Goal: Task Accomplishment & Management: Manage account settings

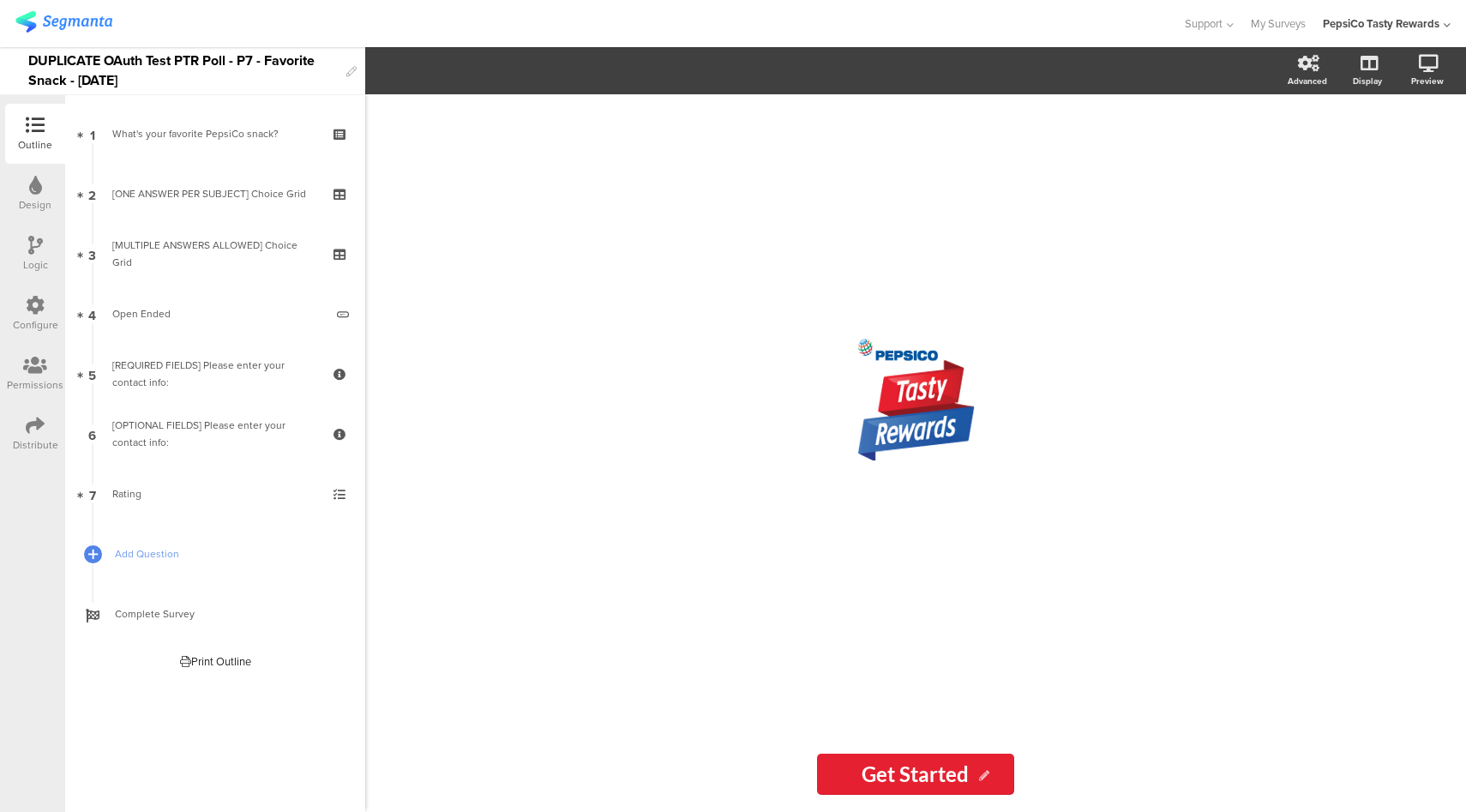
click at [26, 329] on div "Configure" at bounding box center [35, 325] width 45 height 16
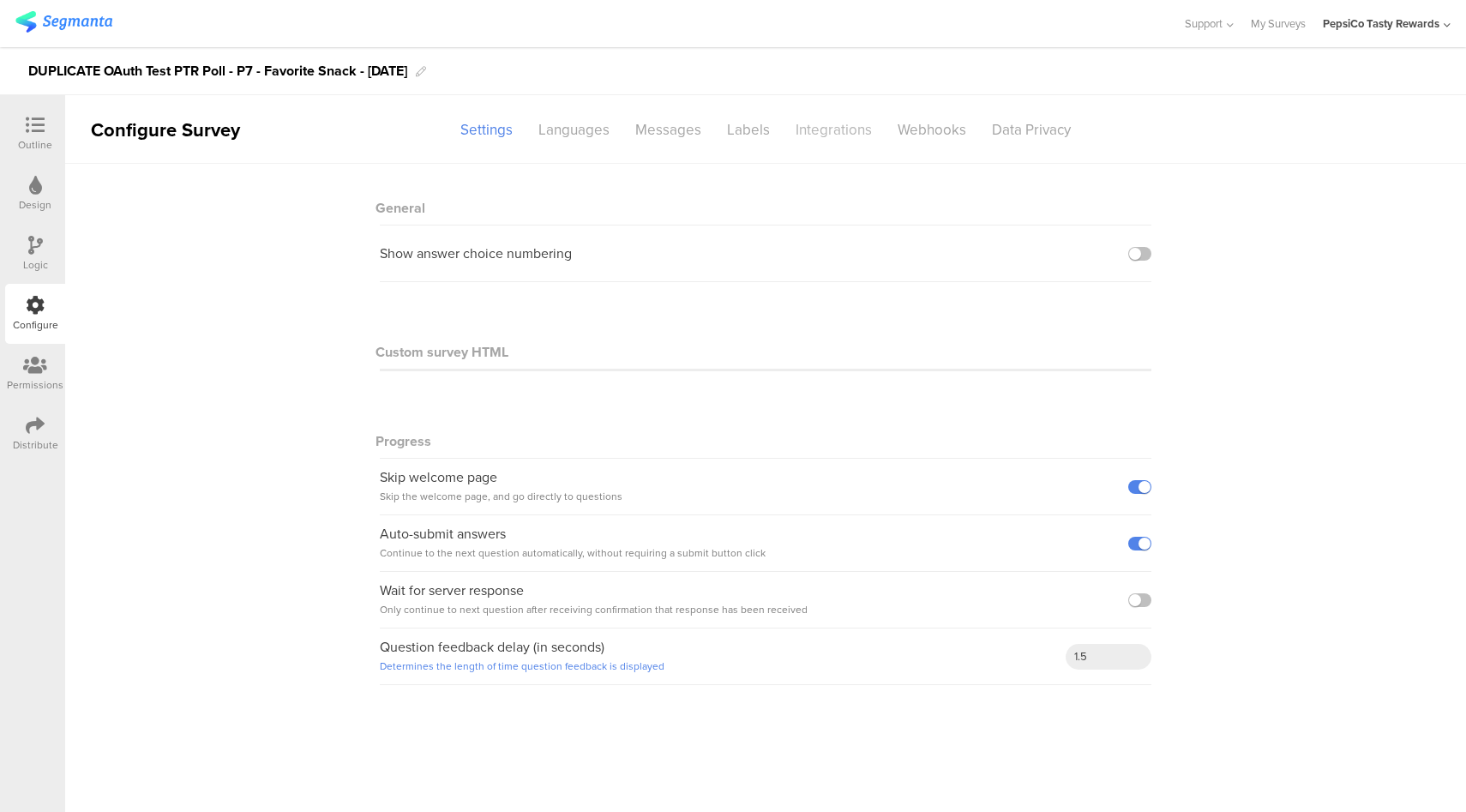
click at [825, 126] on div "Integrations" at bounding box center [834, 130] width 102 height 30
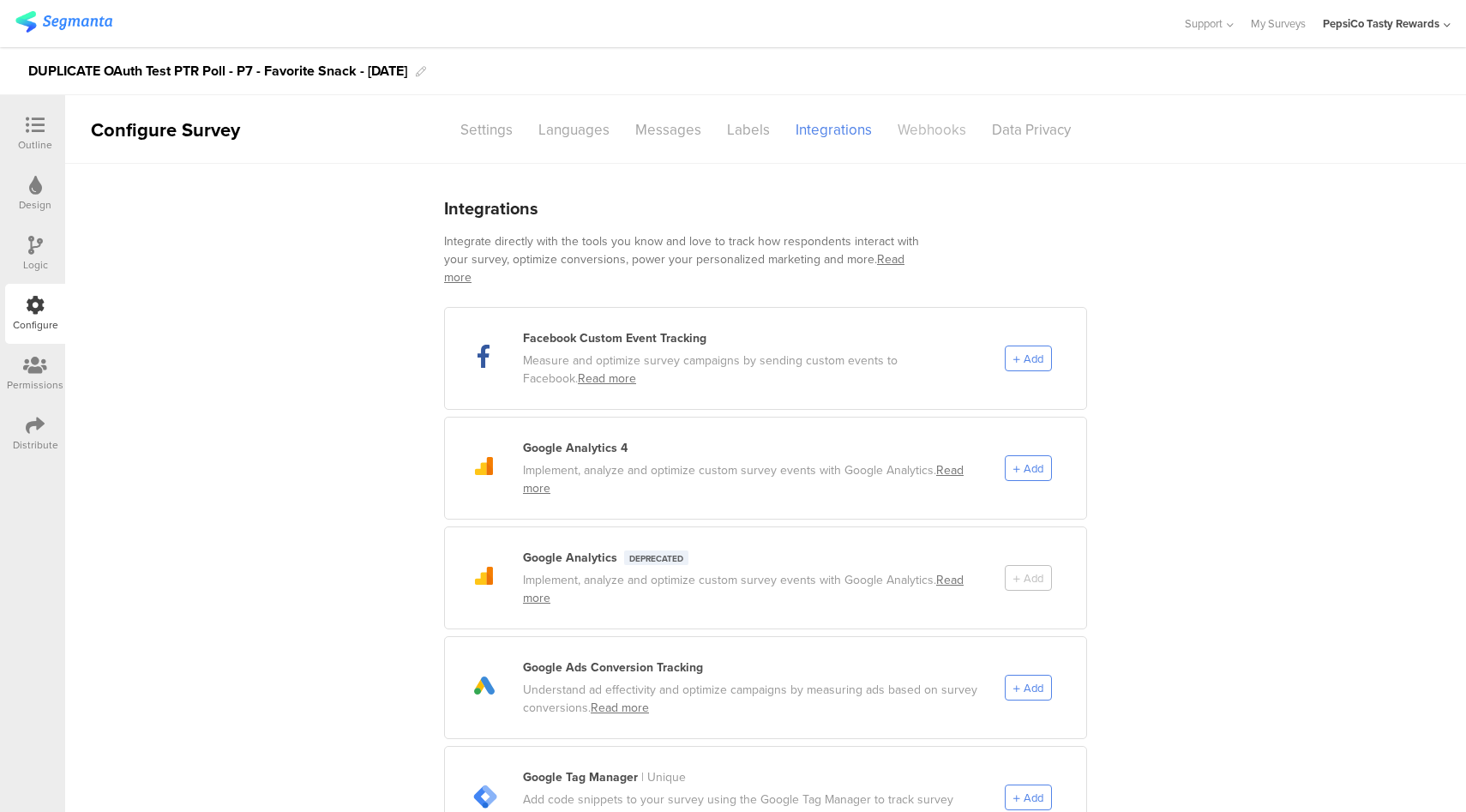
click at [907, 137] on div "Webhooks" at bounding box center [932, 130] width 95 height 30
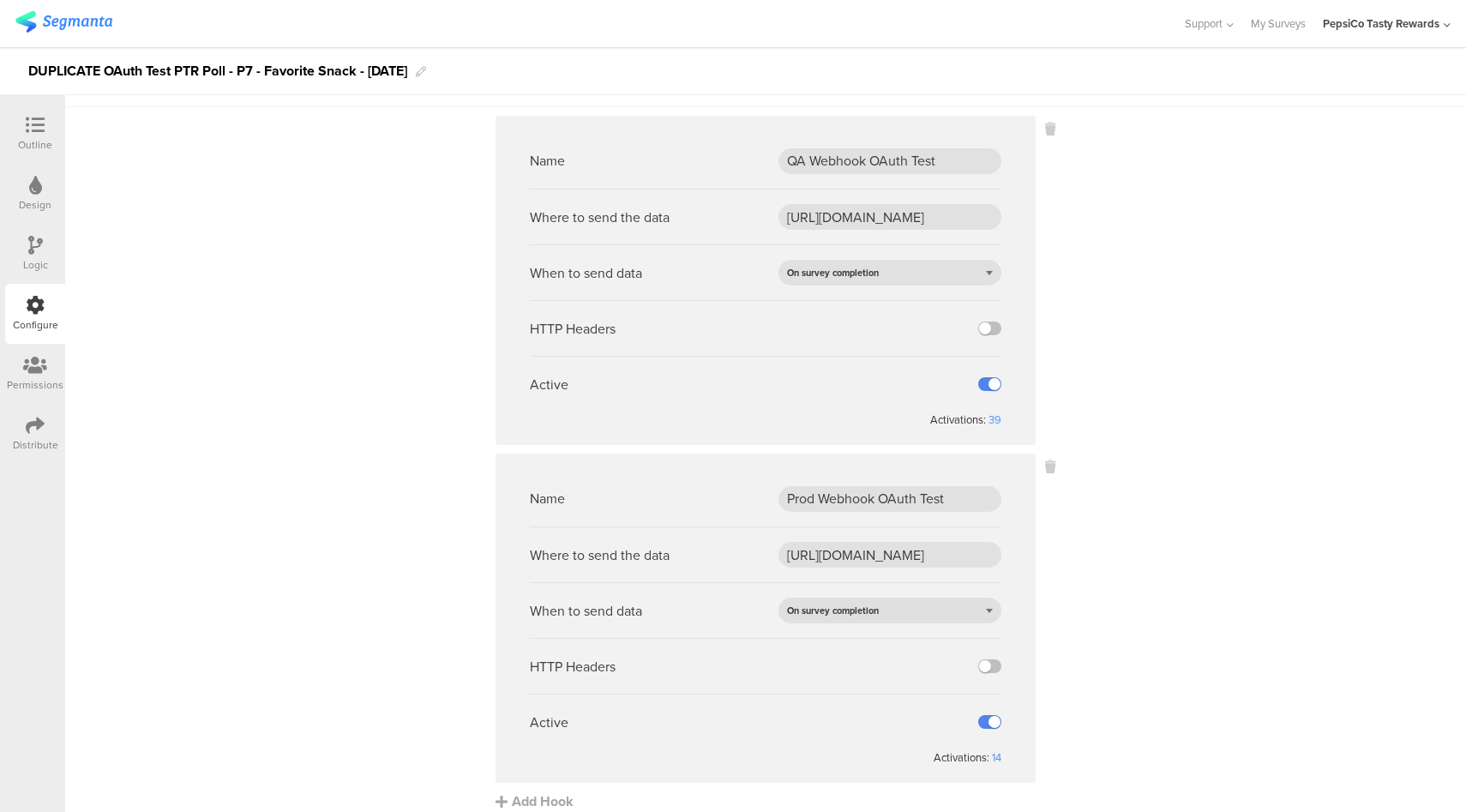
scroll to position [71, 0]
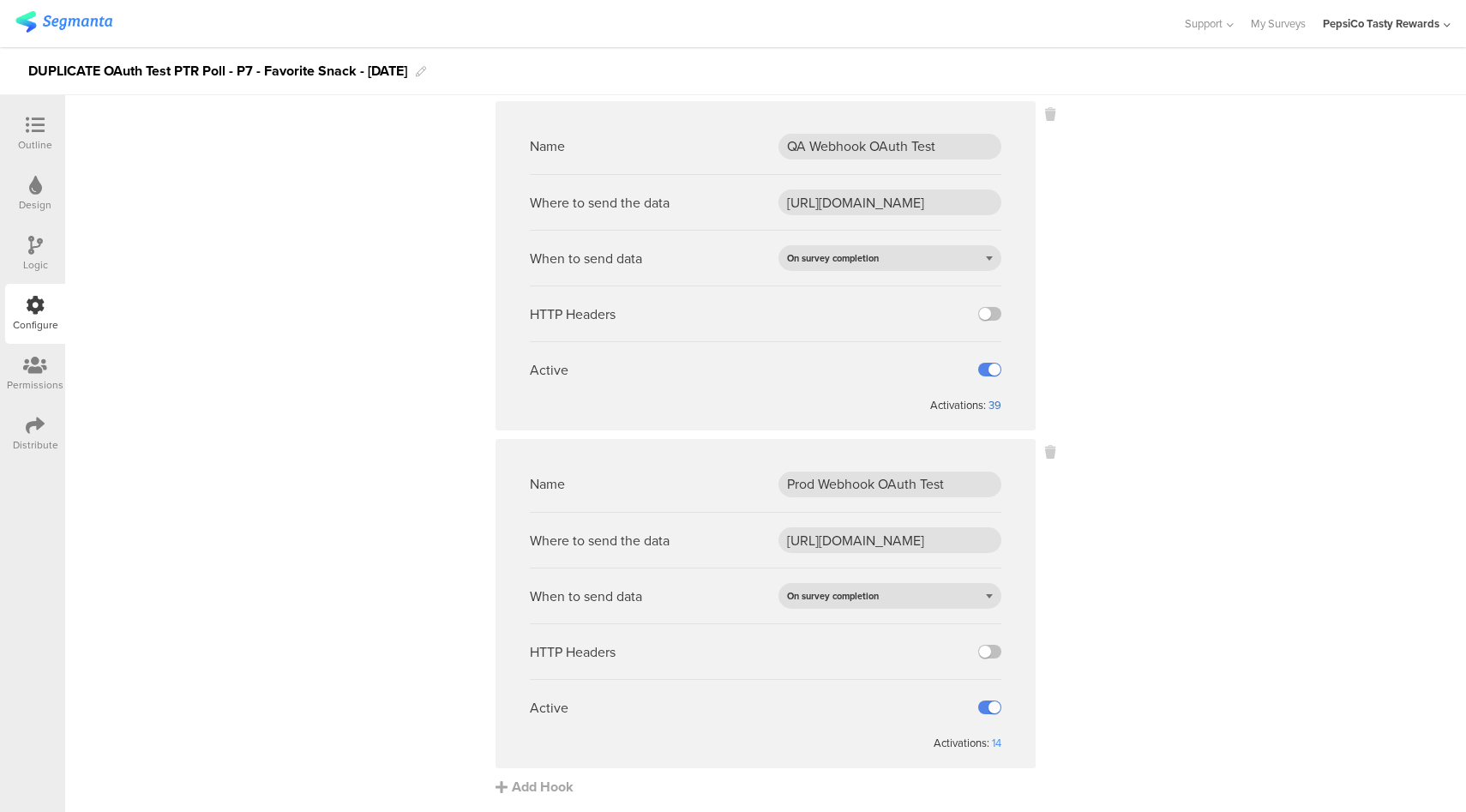
click at [993, 406] on div "39" at bounding box center [994, 405] width 13 height 17
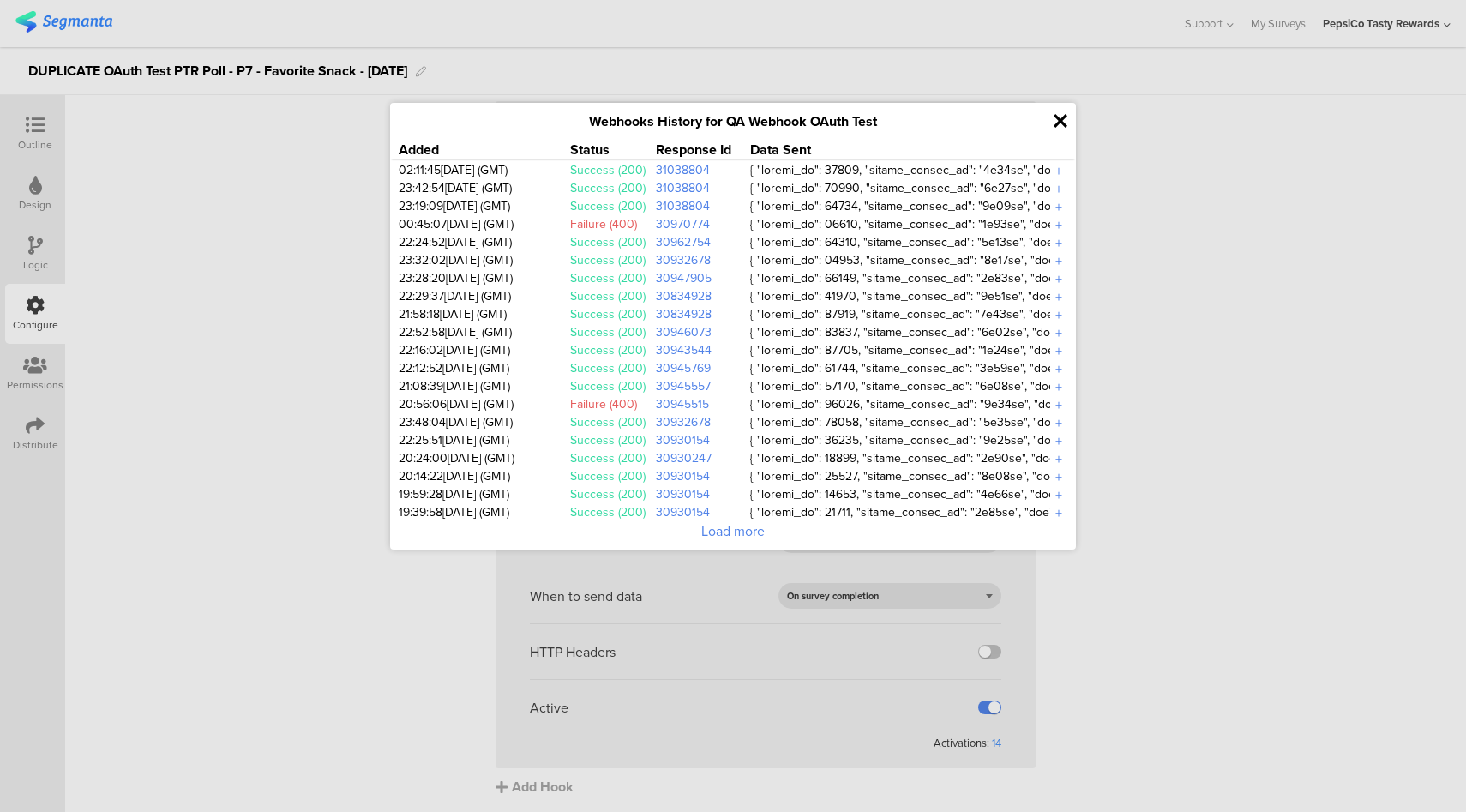
click at [1061, 119] on icon at bounding box center [1060, 121] width 14 height 20
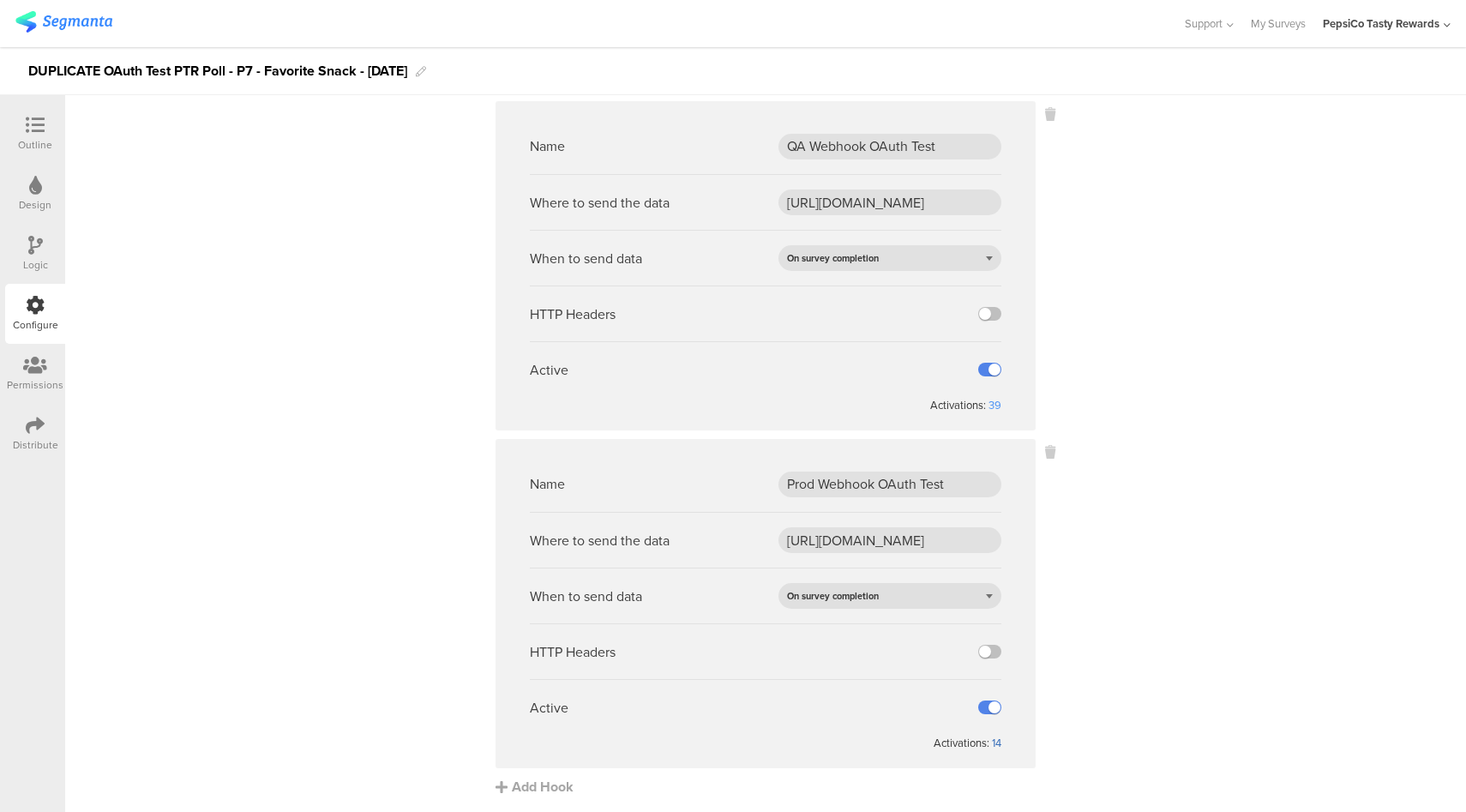
click at [992, 739] on div "14" at bounding box center [997, 742] width 10 height 17
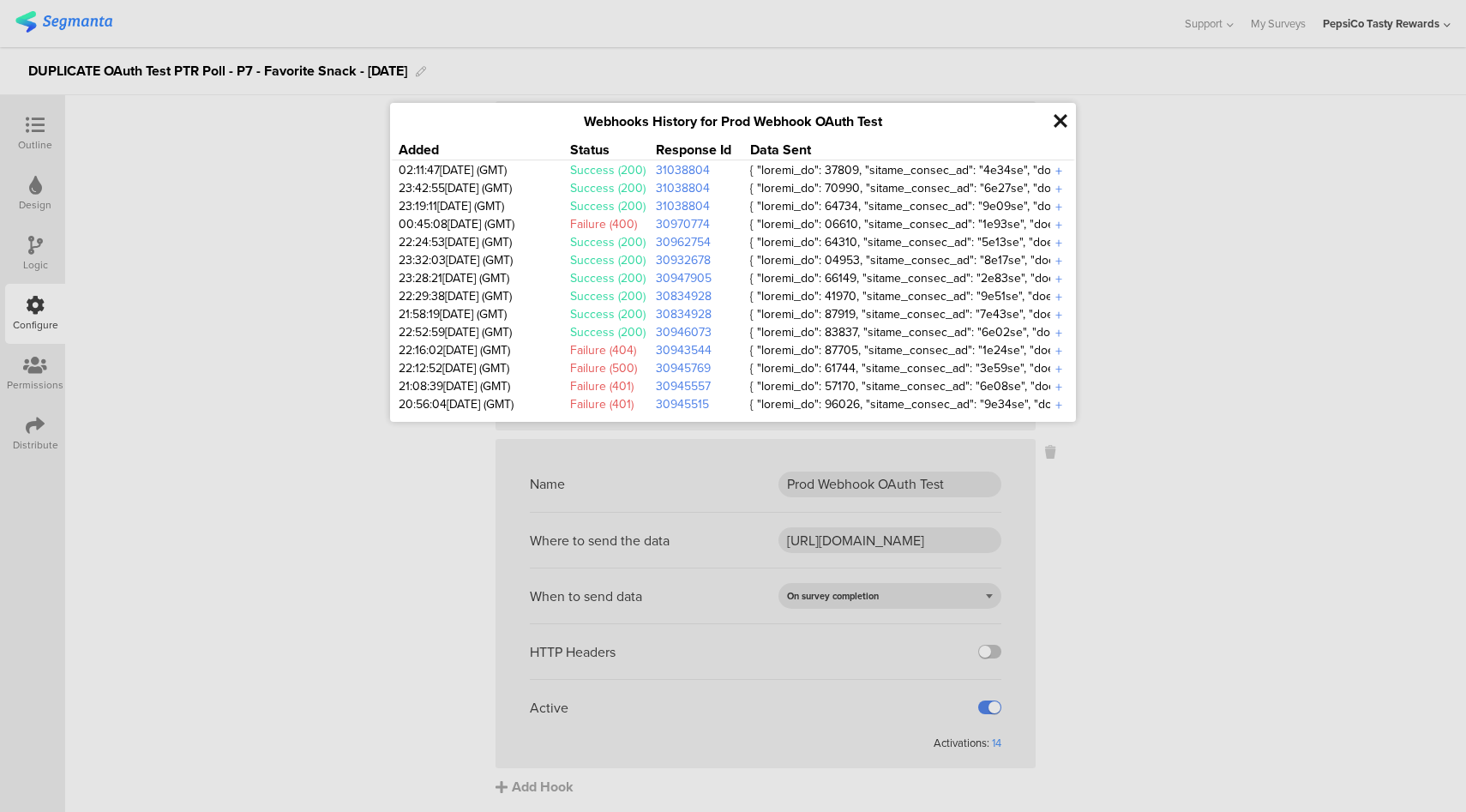
click at [1060, 173] on div "+" at bounding box center [1058, 171] width 17 height 20
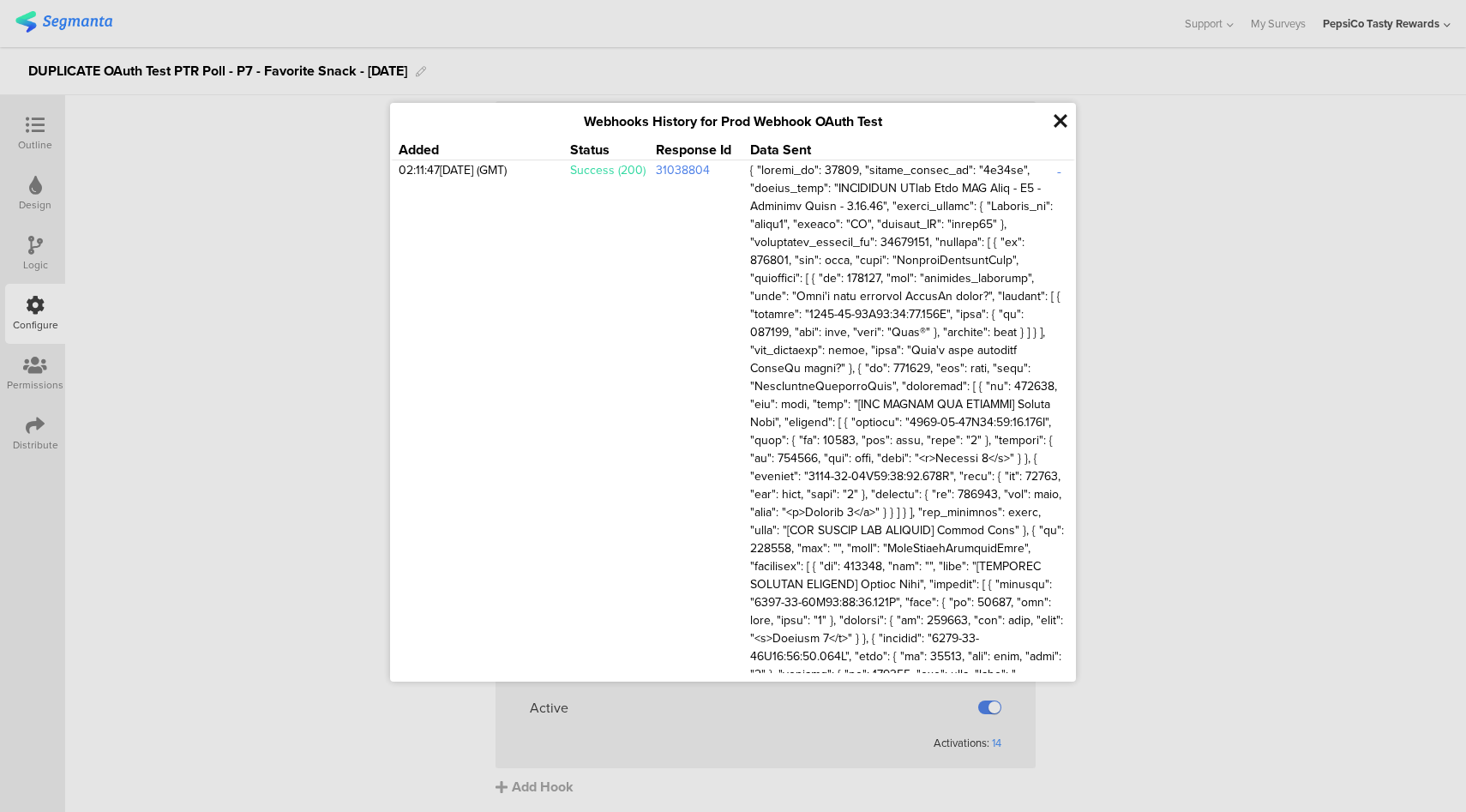
click at [1060, 173] on div "02:11:47, 19 Aug 2025 (GMT) Success (200) 31038804 - 23:42:55, 15 Aug 2025 (GMT…" at bounding box center [733, 417] width 686 height 512
click at [1051, 171] on div "-" at bounding box center [1058, 171] width 17 height 20
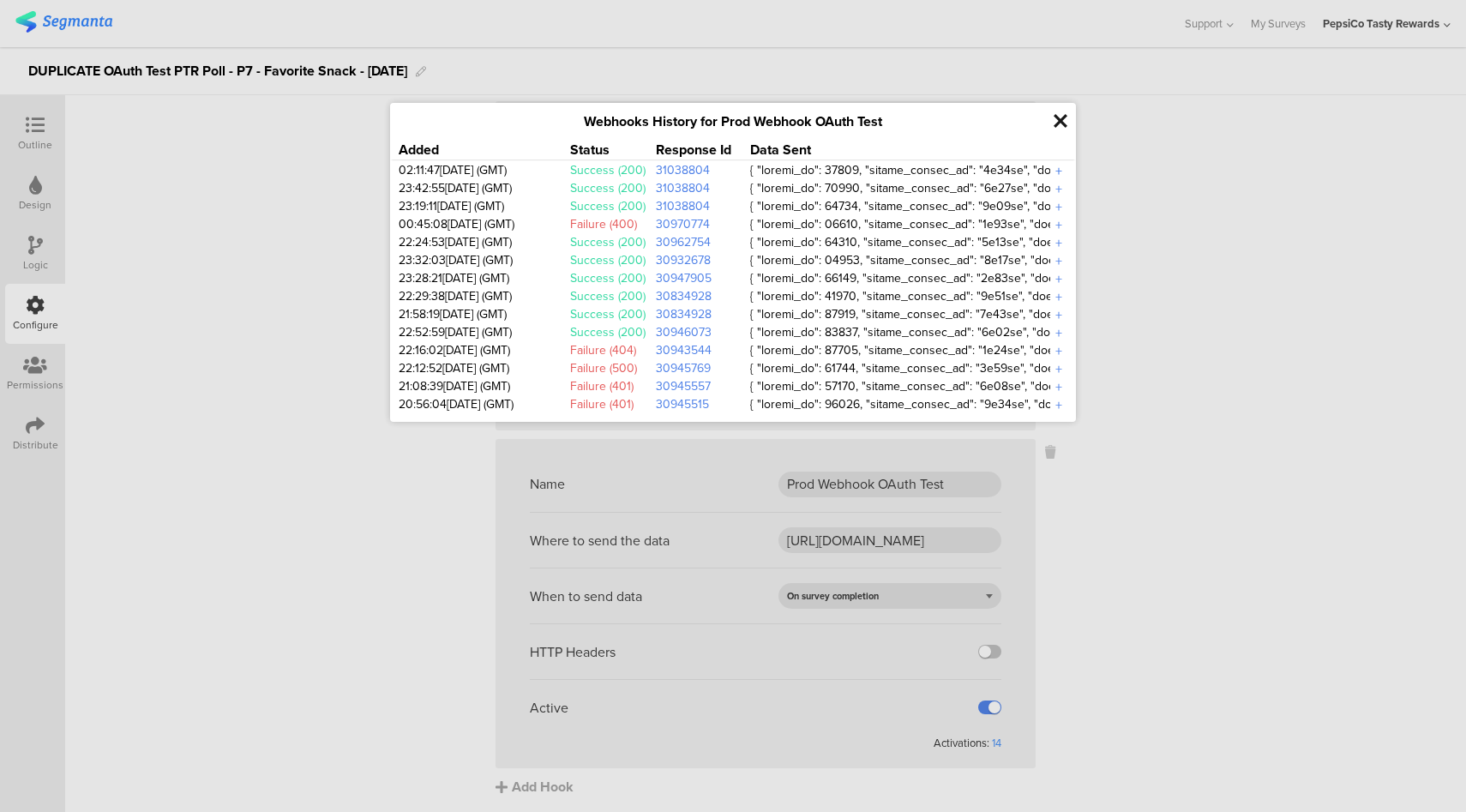
click at [1058, 176] on div "+" at bounding box center [1058, 171] width 17 height 20
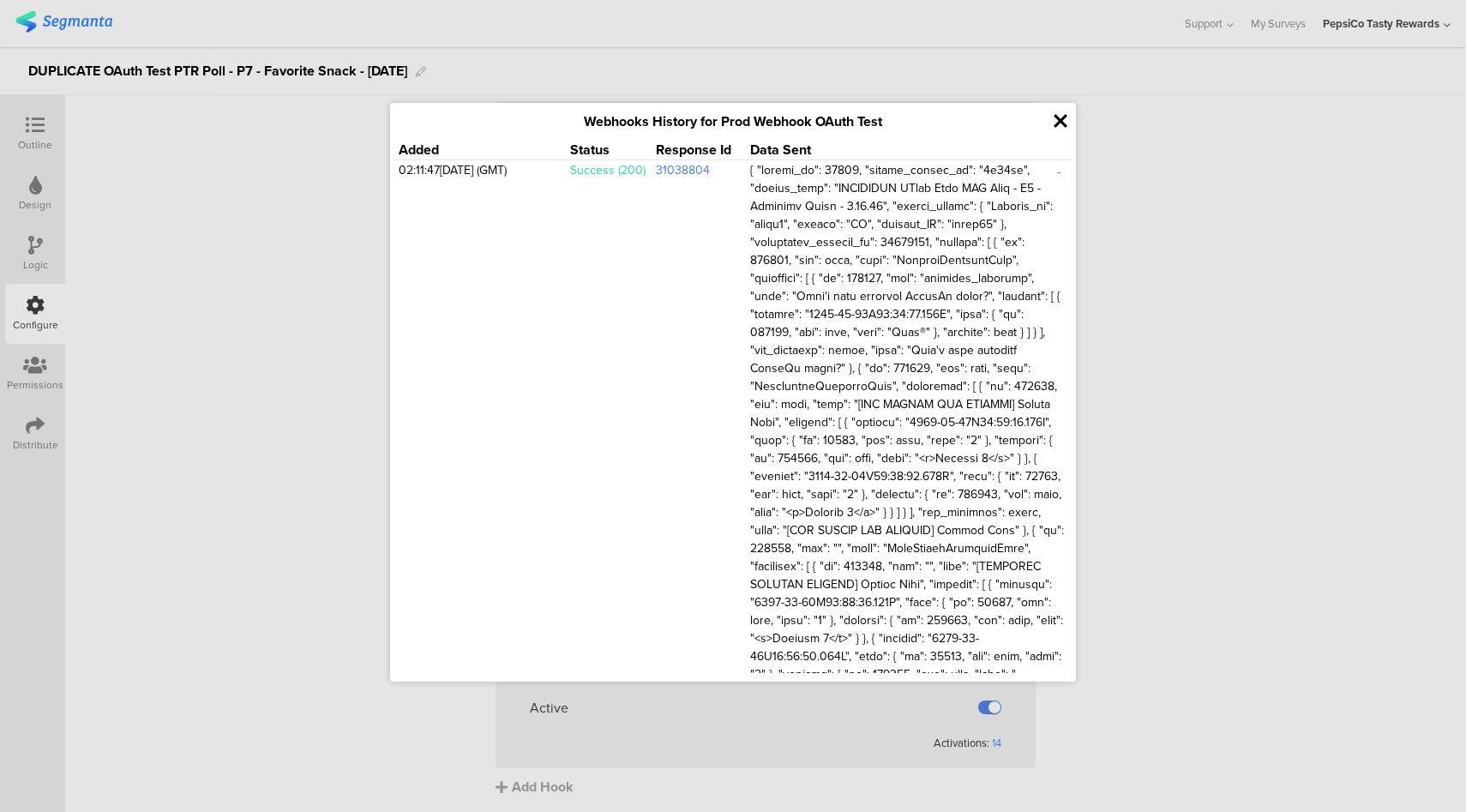
click at [1061, 123] on icon at bounding box center [1060, 121] width 14 height 20
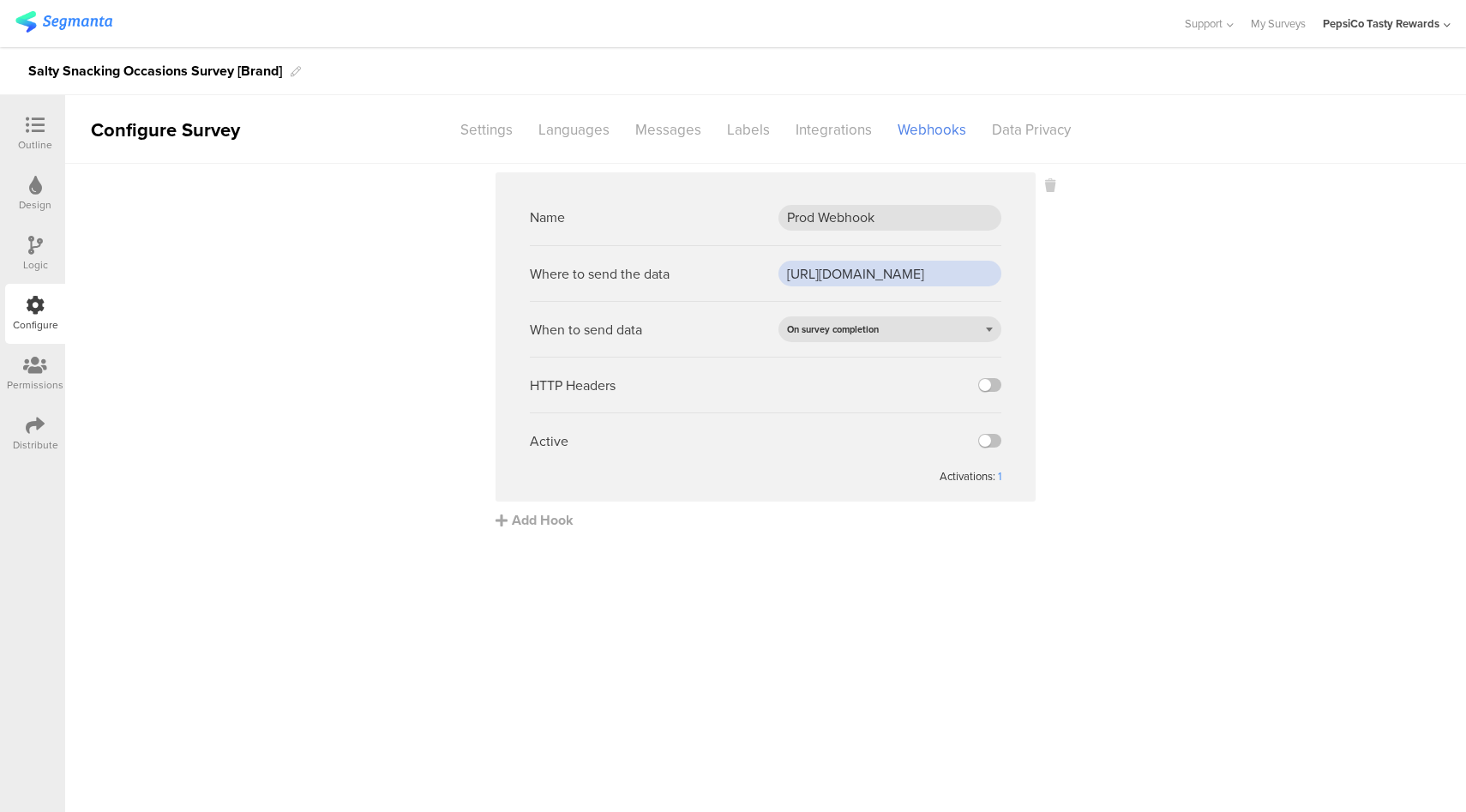
click at [896, 268] on input "[URL][DOMAIN_NAME]" at bounding box center [890, 274] width 223 height 26
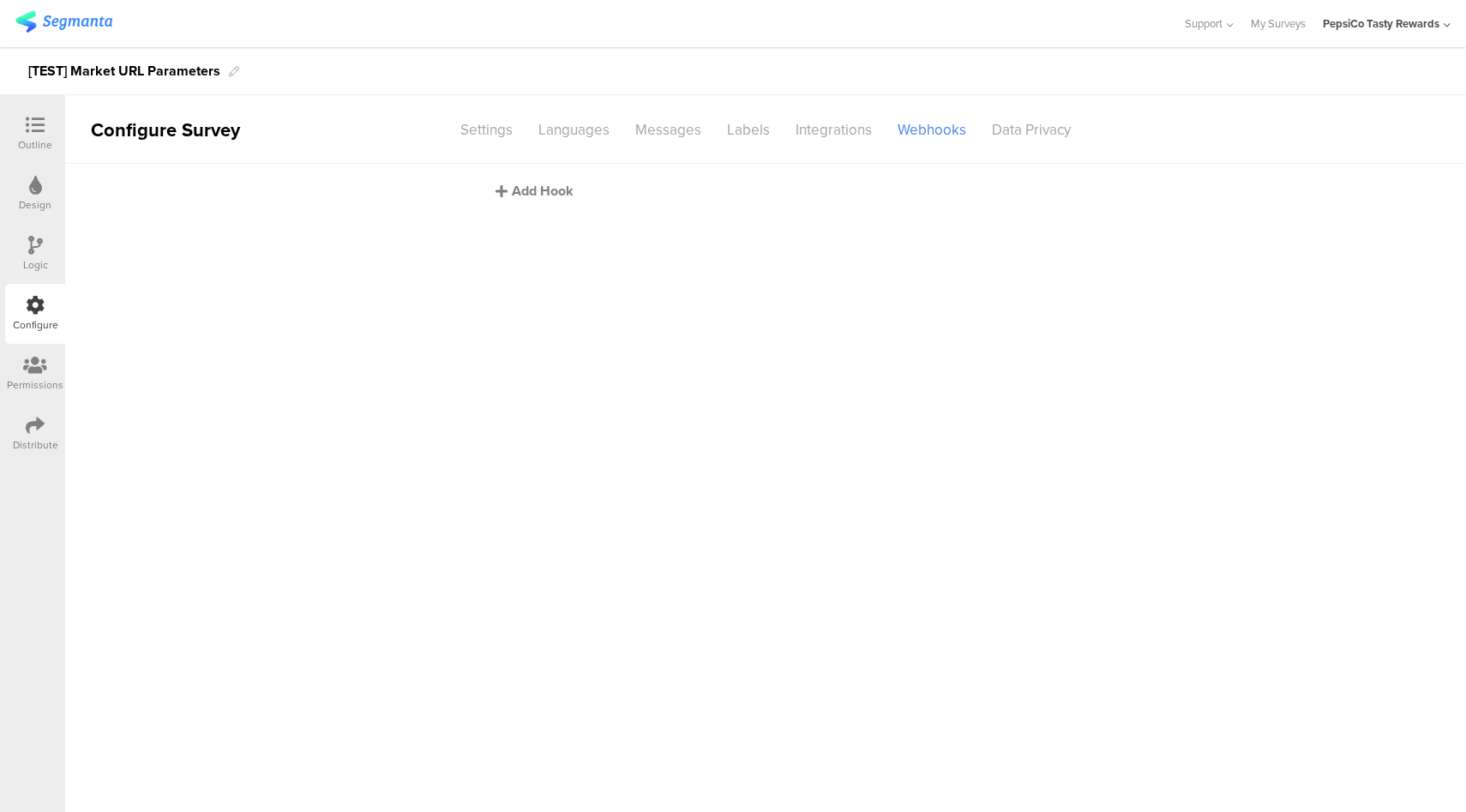
click at [537, 187] on div "Add Hook" at bounding box center [769, 191] width 548 height 20
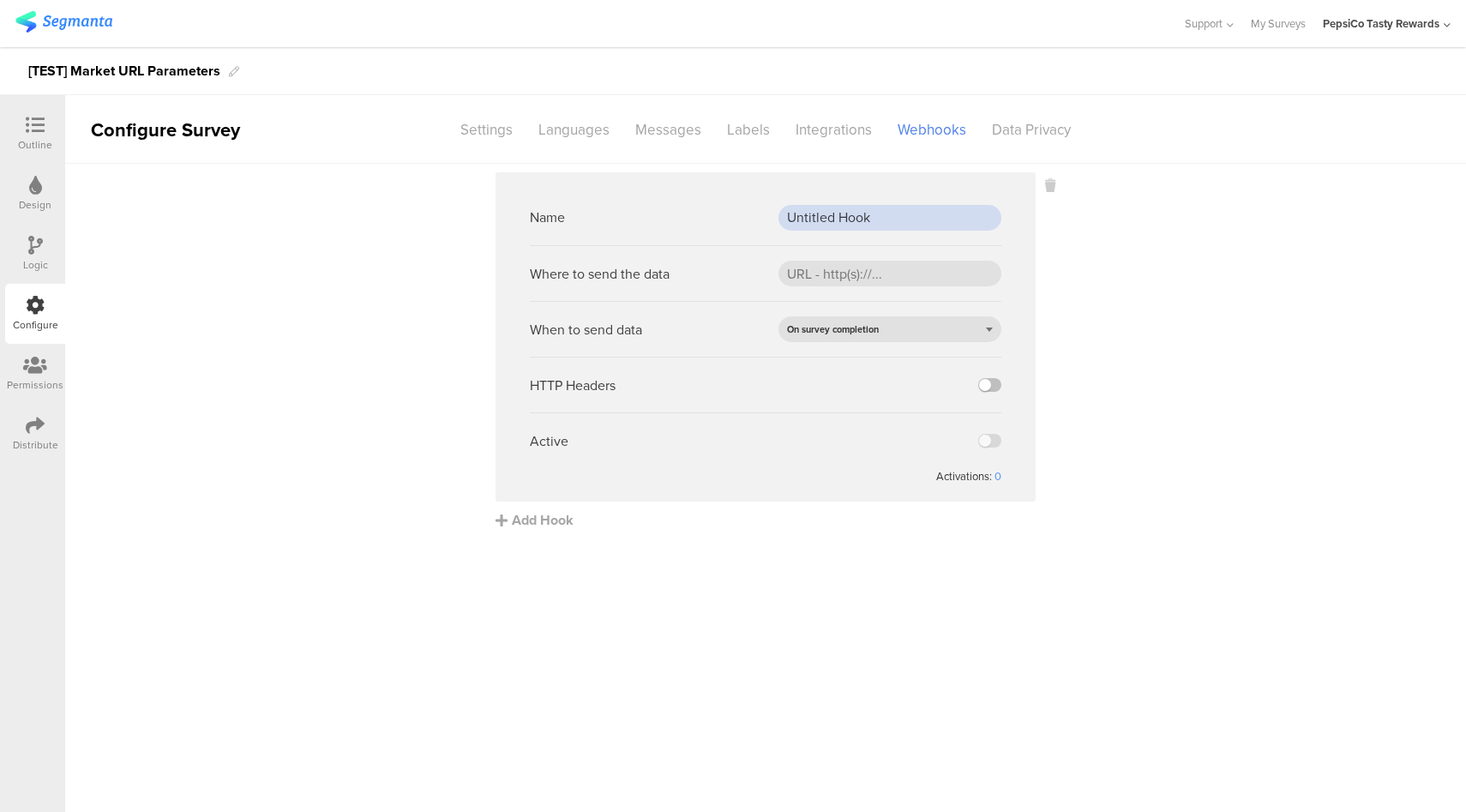
click at [849, 219] on input "Untitled Hook" at bounding box center [890, 218] width 223 height 26
type input "Production Webhook"
click at [908, 274] on input "url" at bounding box center [890, 274] width 223 height 26
paste input "https://apim-na.mypepsico.com/cgf/eip/cdp-eip/v1/segmanta-intake"
click at [1124, 299] on sg-webhook-settings "Name Production Webhook Where to send the data https://apim-na.mypepsico.com/cg…" at bounding box center [765, 350] width 1401 height 357
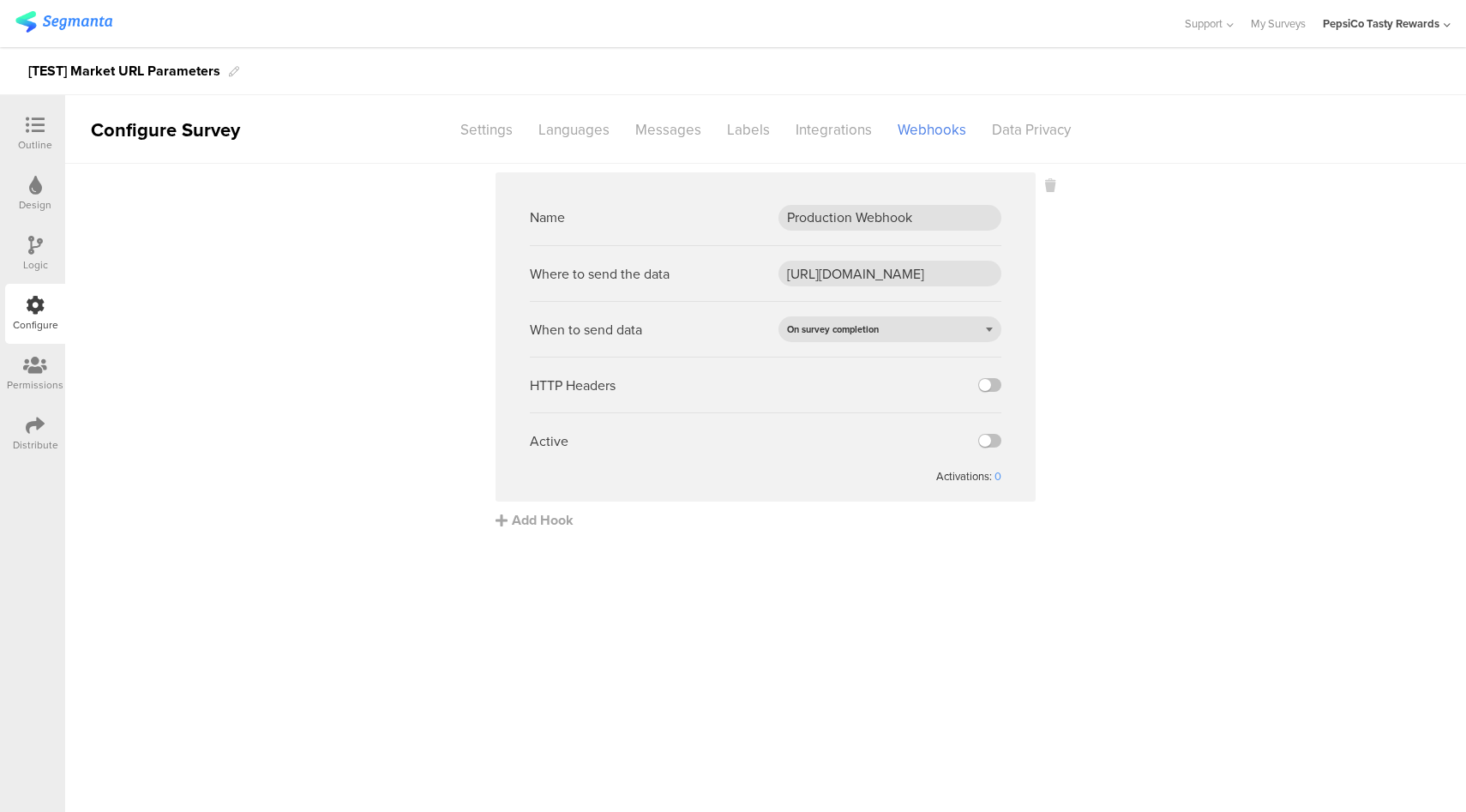
click at [860, 635] on main "Name Production Webhook Where to send the data https://apim-na.mypepsico.com/cg…" at bounding box center [765, 487] width 1401 height 648
click at [953, 268] on input "https://apim-na.mypepsico.com/cgf/eip/cdp-eip/v1/segmanta-intake" at bounding box center [890, 274] width 223 height 26
type input "https://apim-na.mypepsico.com/cgf/eip/cdp-eip/v1/segmanta-intake"
click at [1161, 356] on sg-webhook-settings "Name Production Webhook Where to send the data https://apim-na.mypepsico.com/cg…" at bounding box center [765, 350] width 1401 height 357
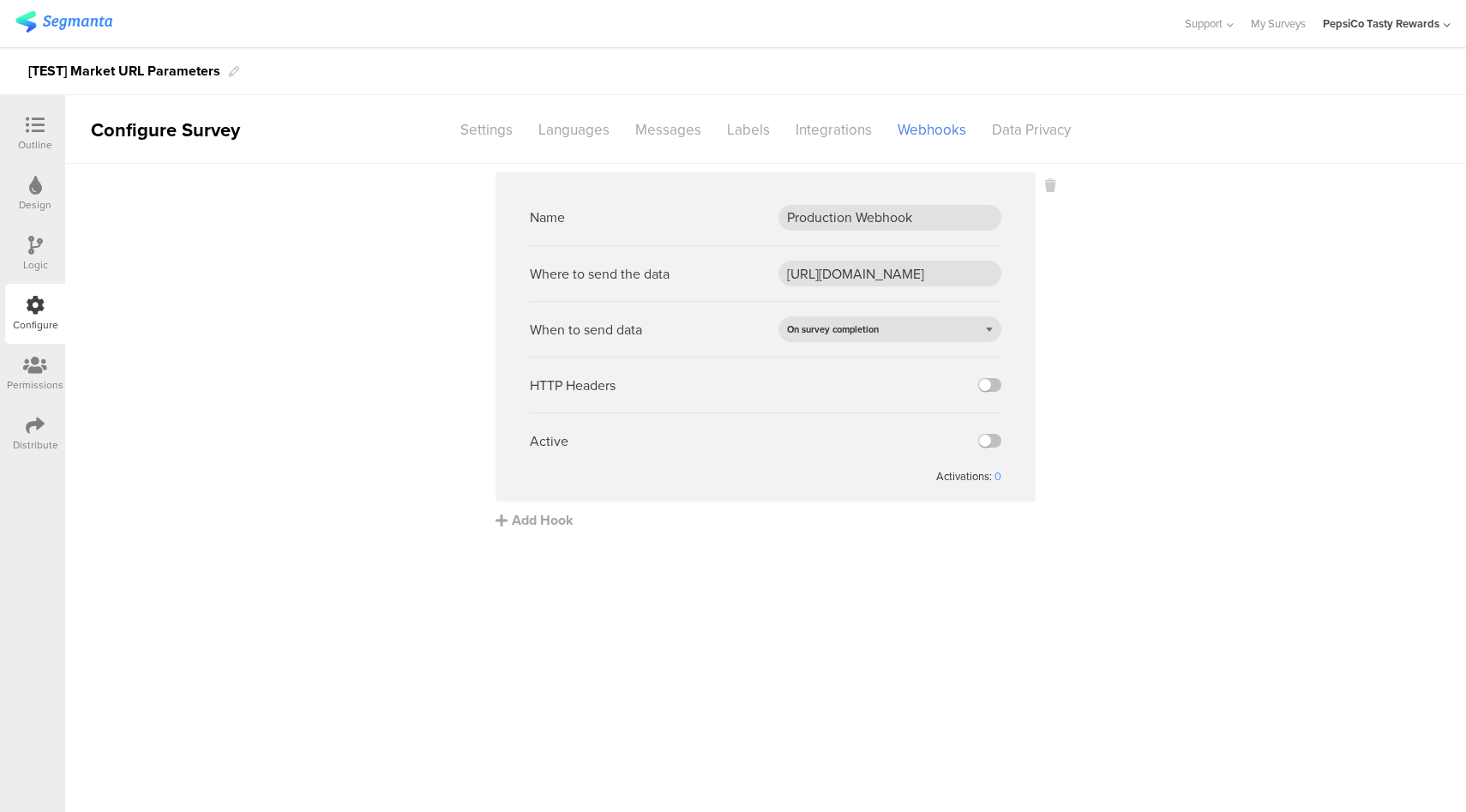
scroll to position [0, 0]
click at [1221, 447] on sg-webhook-settings "Name Production Webhook Where to send the data https://apim-na.mypepsico.com/cg…" at bounding box center [765, 350] width 1401 height 357
click at [834, 270] on input "https://apim-na.mypepsico.com/cgf/eip/cdp-eip/v1/segmanta-intake" at bounding box center [890, 274] width 223 height 26
click at [1192, 351] on sg-webhook-settings "Name Production Webhook Where to send the data https://apim-na.mypepsico.com/cg…" at bounding box center [765, 350] width 1401 height 357
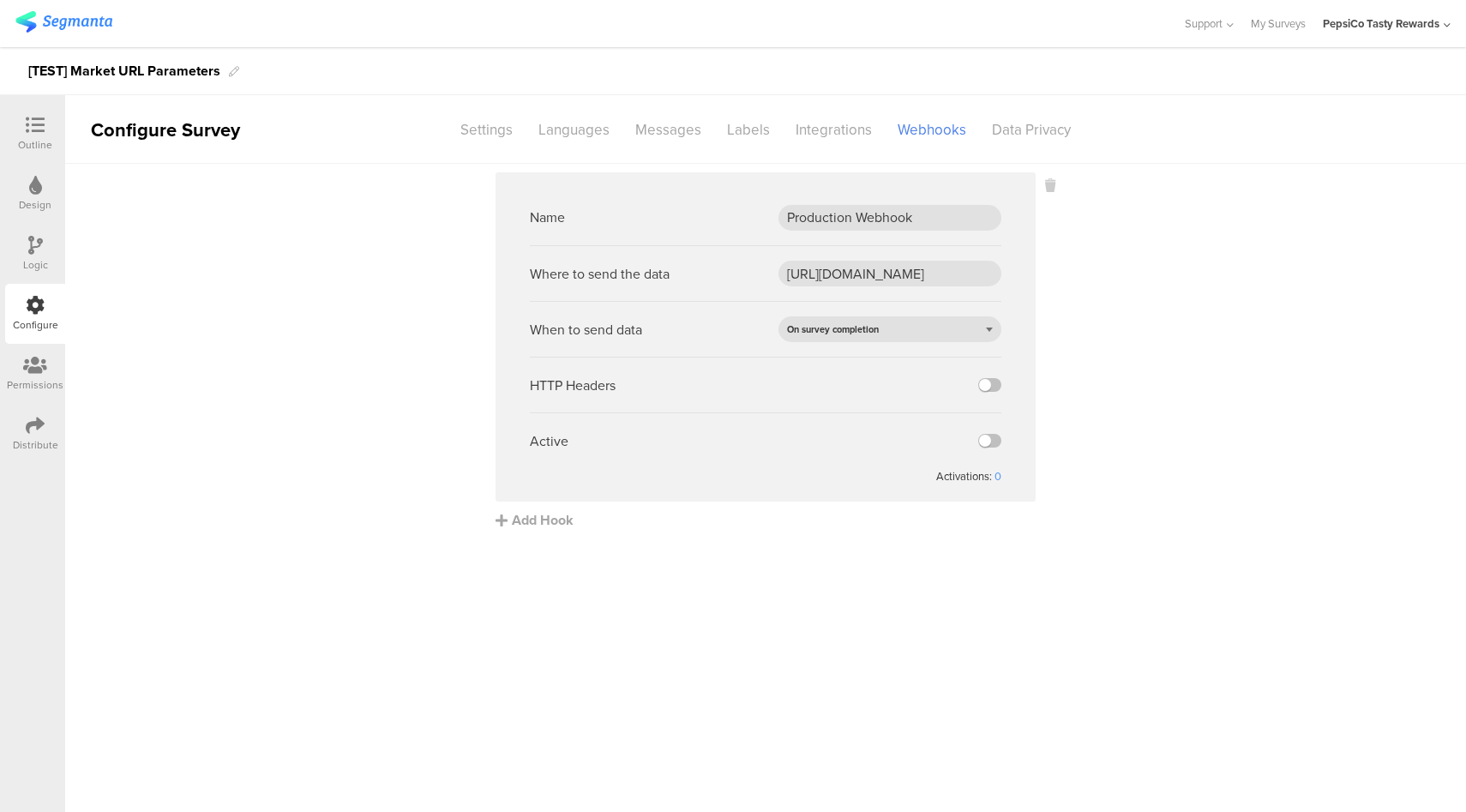
scroll to position [0, 0]
click at [998, 441] on label at bounding box center [990, 441] width 24 height 14
click at [0, 0] on input "checkbox" at bounding box center [0, 0] width 0 height 0
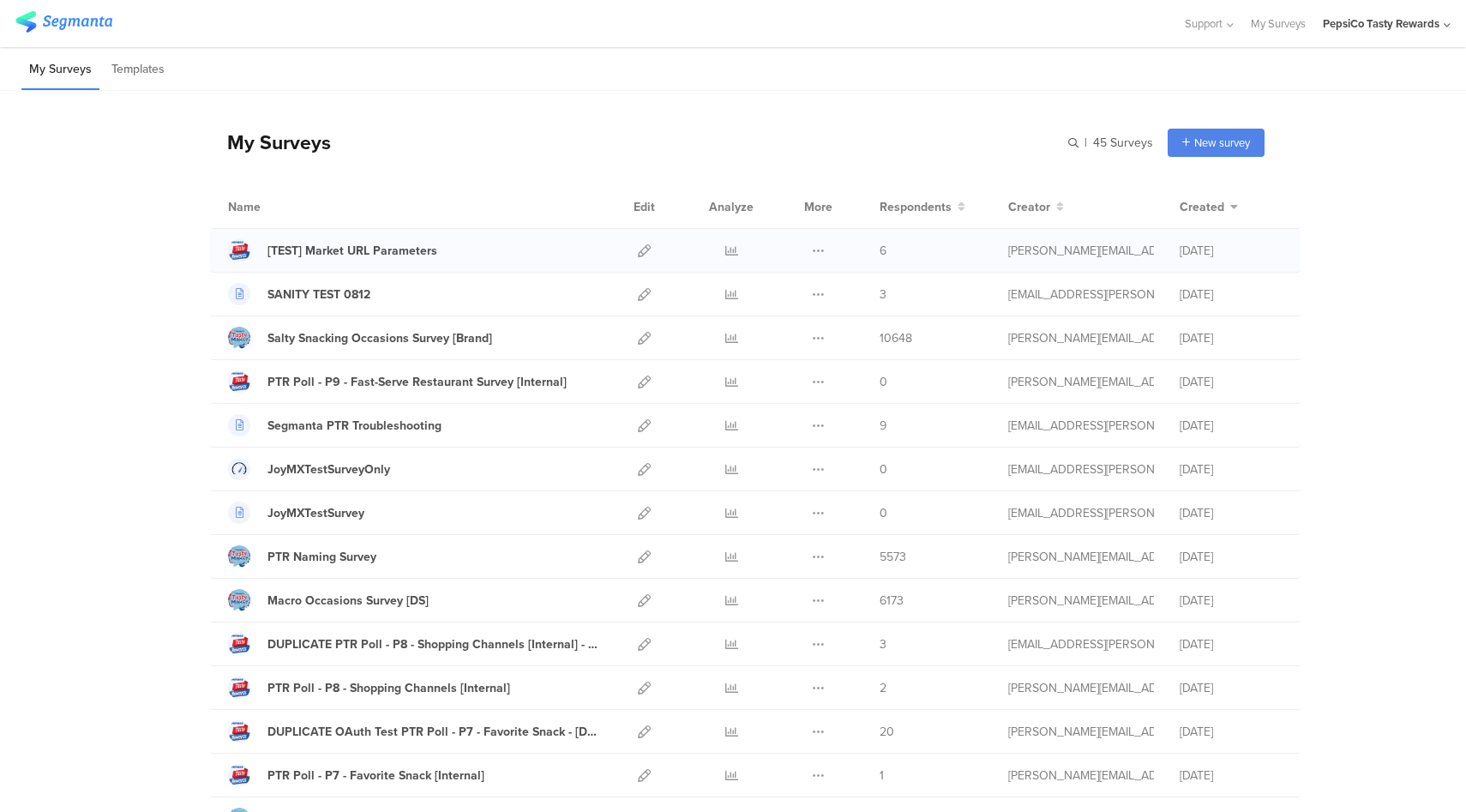
click at [718, 248] on div at bounding box center [732, 251] width 51 height 43
click at [731, 250] on icon at bounding box center [732, 250] width 13 height 13
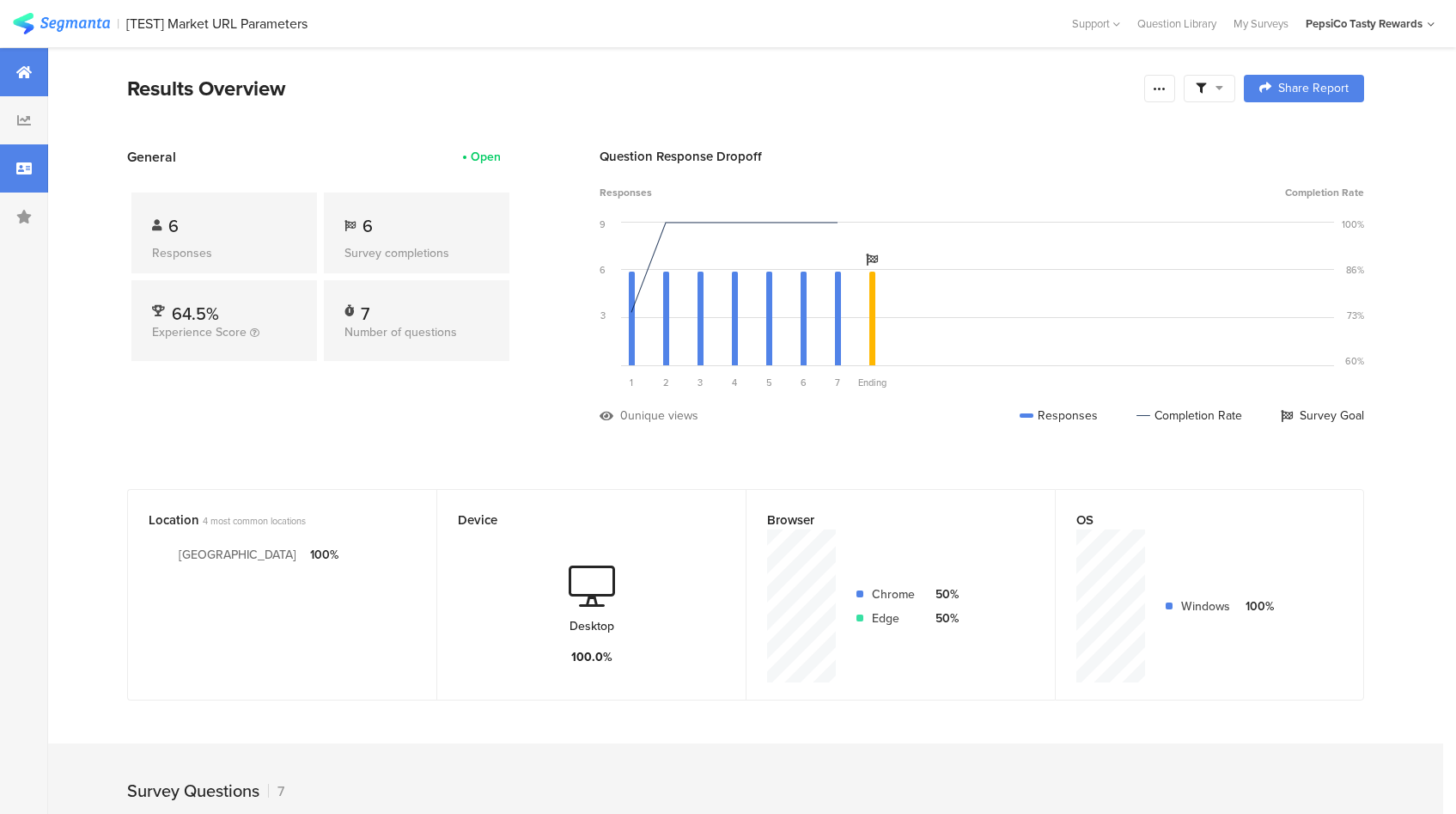
click at [6, 161] on div at bounding box center [24, 168] width 48 height 48
